Goal: Information Seeking & Learning: Learn about a topic

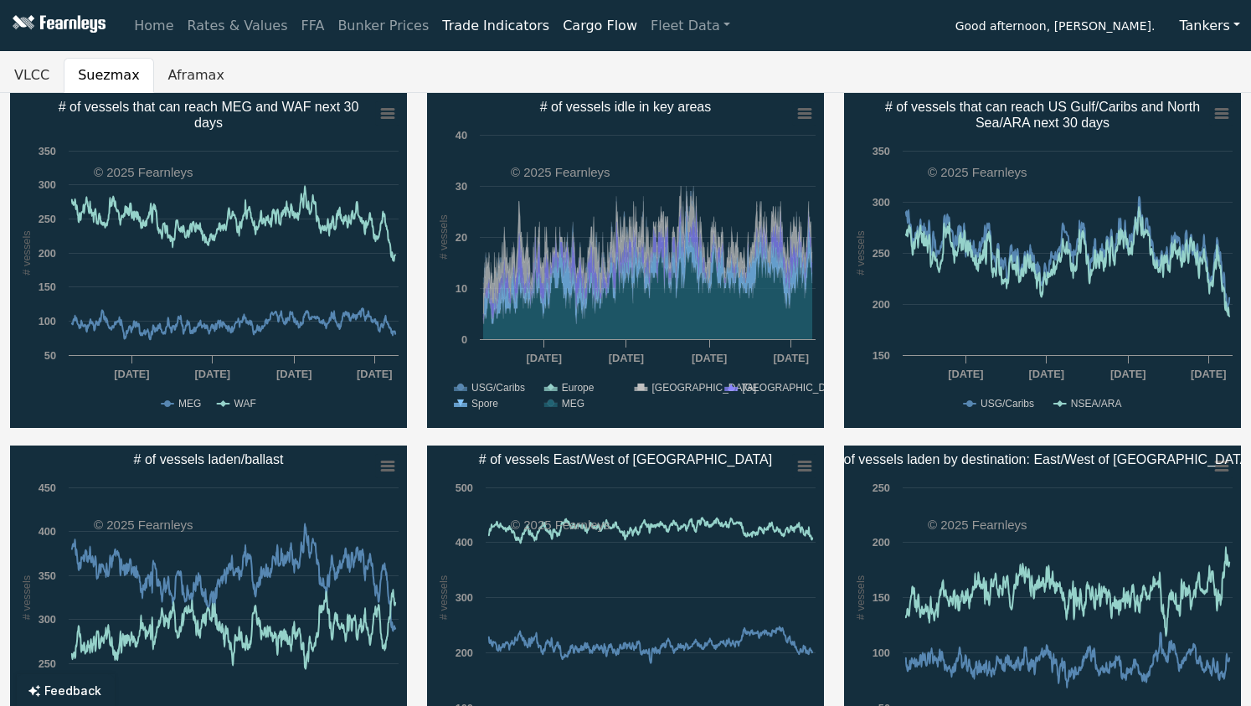
click at [1229, 28] on button "Tankers" at bounding box center [1209, 26] width 83 height 32
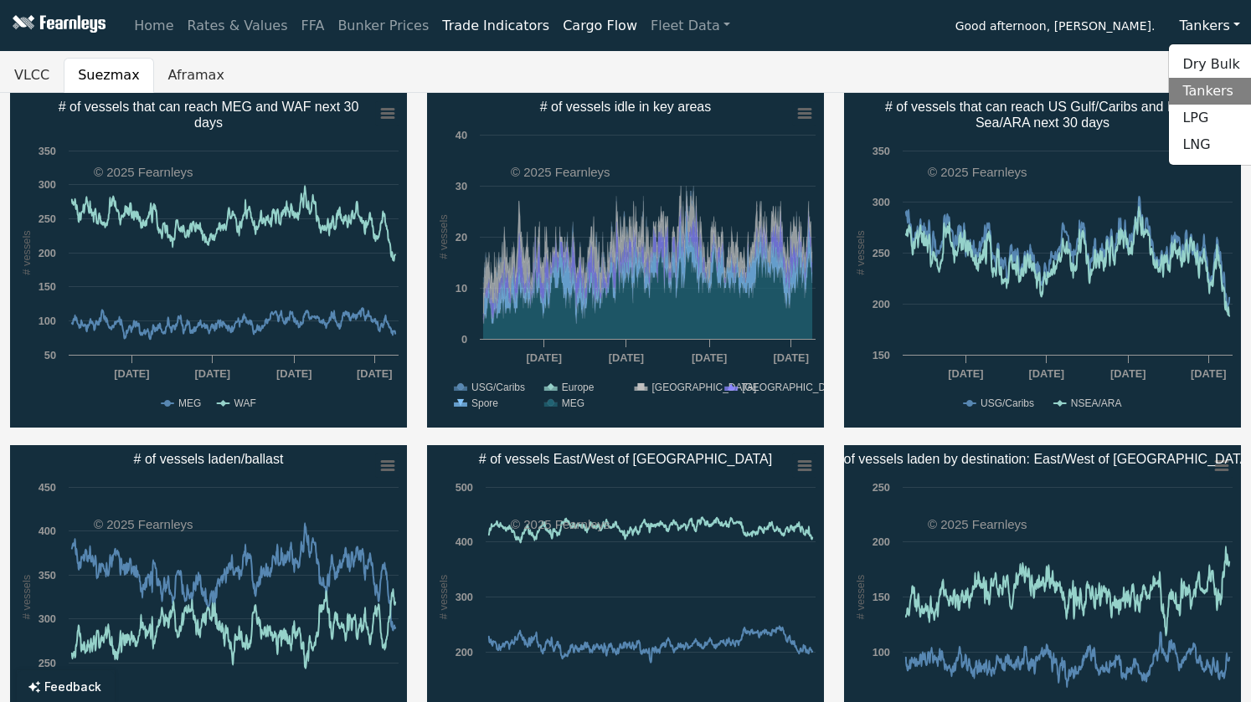
click at [1229, 28] on button "Tankers" at bounding box center [1209, 26] width 83 height 32
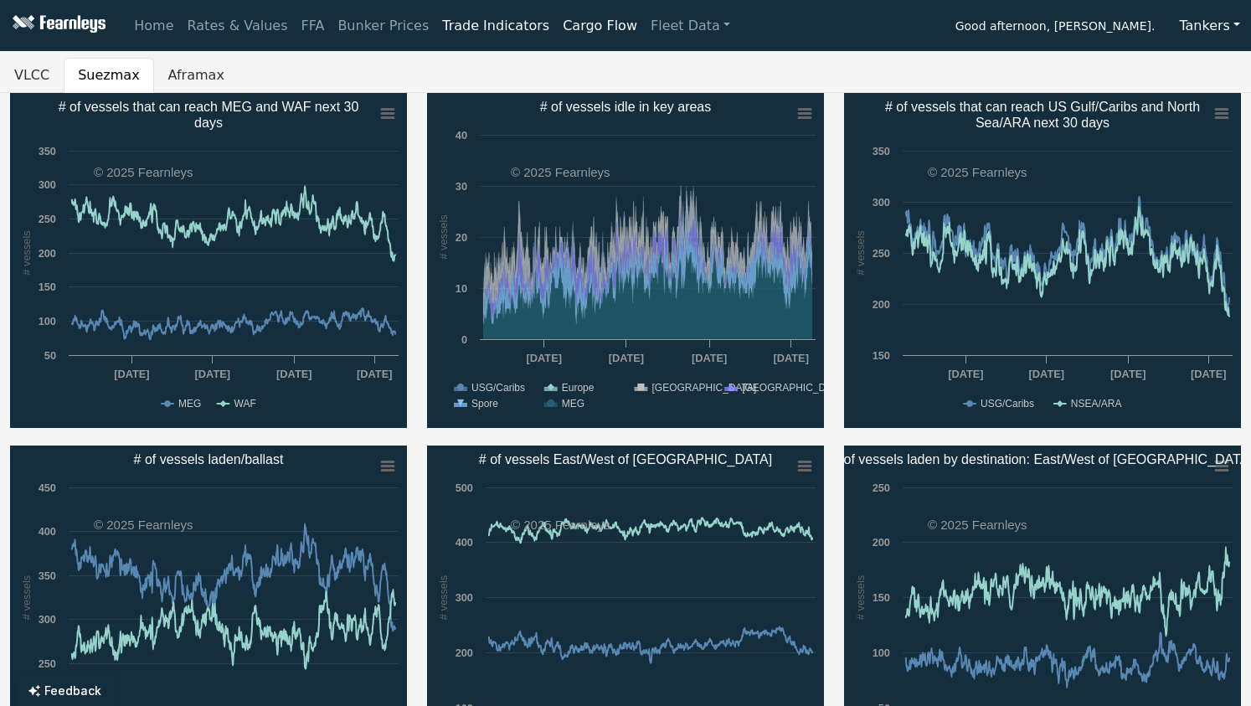
click at [635, 45] on nav "Home Rates & Values FFA Bunker Prices Trade Indicators Cargo Flow Fleet Data Go…" at bounding box center [625, 25] width 1251 height 51
click at [467, 25] on link "Trade Indicators" at bounding box center [495, 25] width 121 height 33
click at [435, 22] on link "Trade Indicators" at bounding box center [495, 25] width 121 height 33
click at [556, 29] on link "Cargo Flow" at bounding box center [600, 25] width 88 height 33
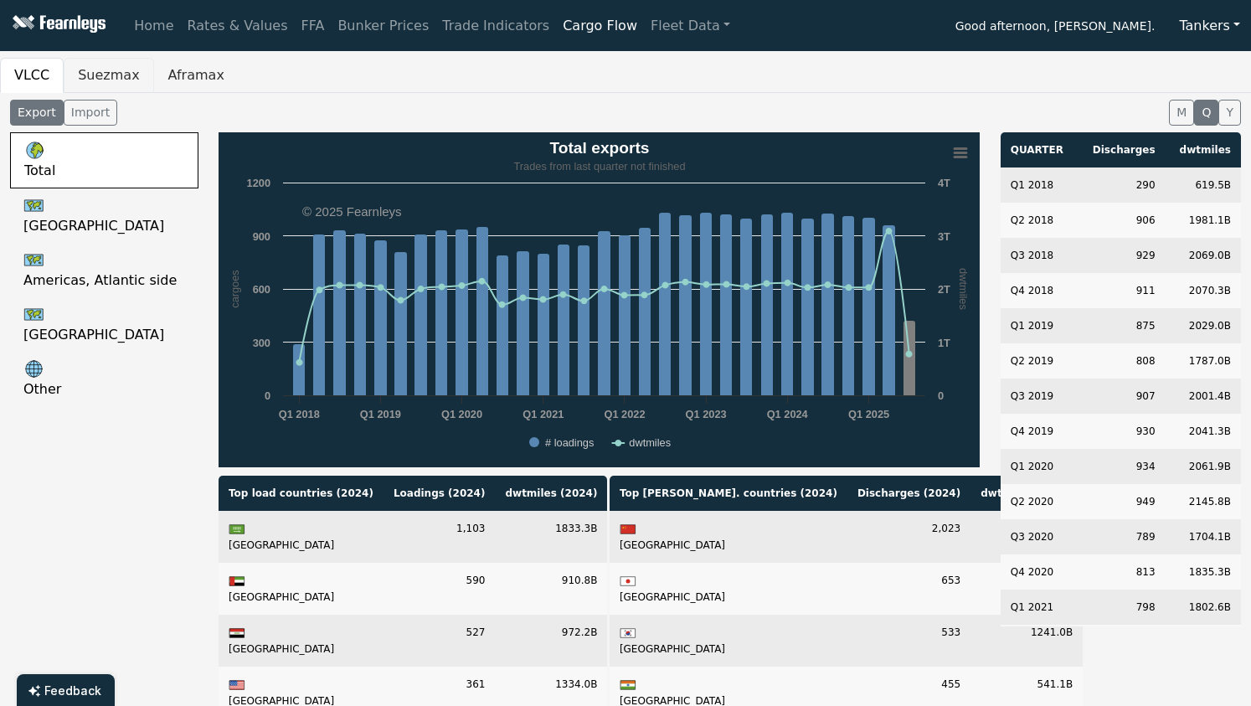
click at [121, 77] on button "Suezmax" at bounding box center [109, 75] width 90 height 35
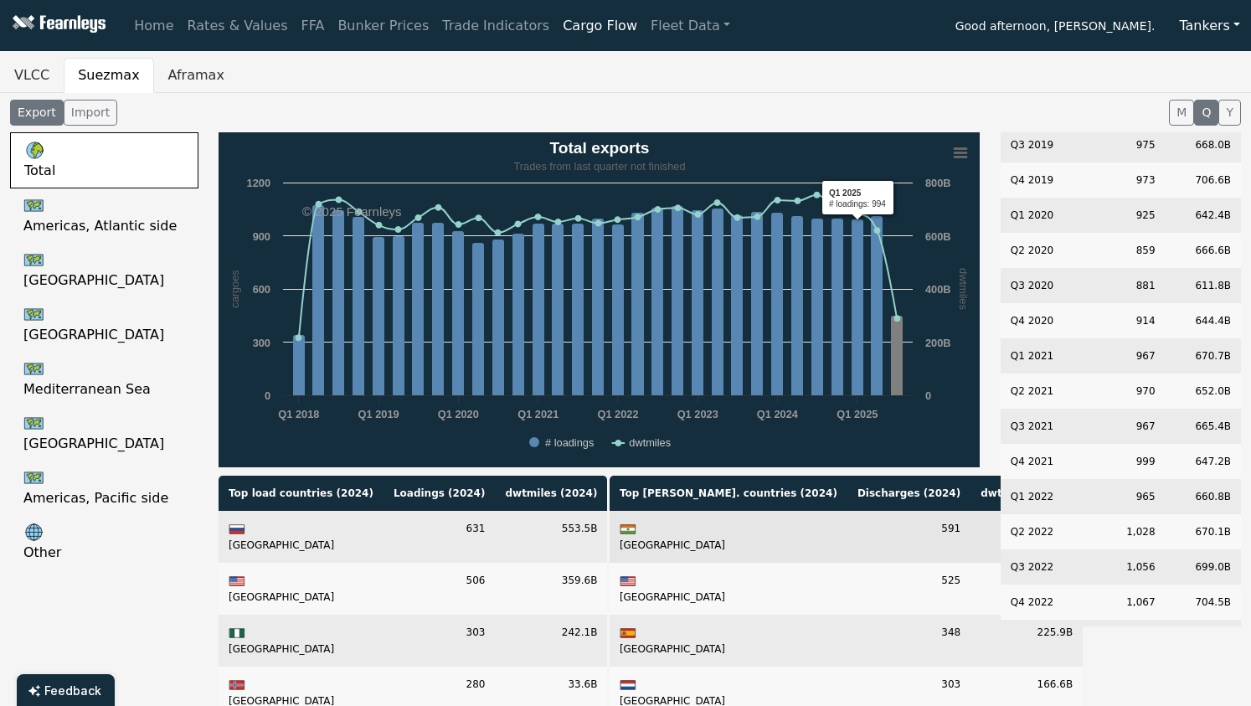
click at [658, 537] on td "[GEOGRAPHIC_DATA]" at bounding box center [728, 537] width 238 height 52
click at [33, 532] on img at bounding box center [33, 532] width 21 height 21
